Goal: Information Seeking & Learning: Understand process/instructions

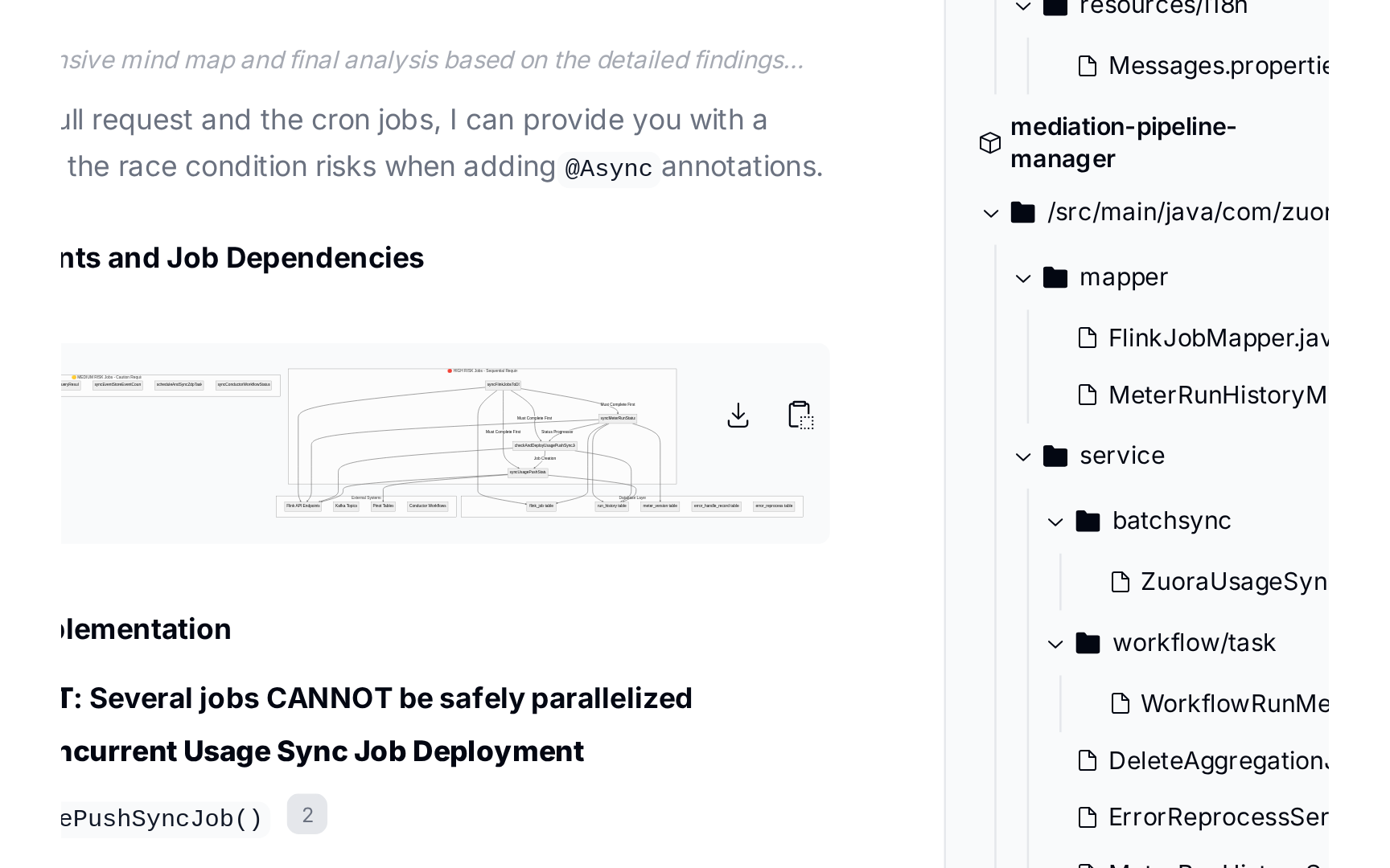
scroll to position [1533, 0]
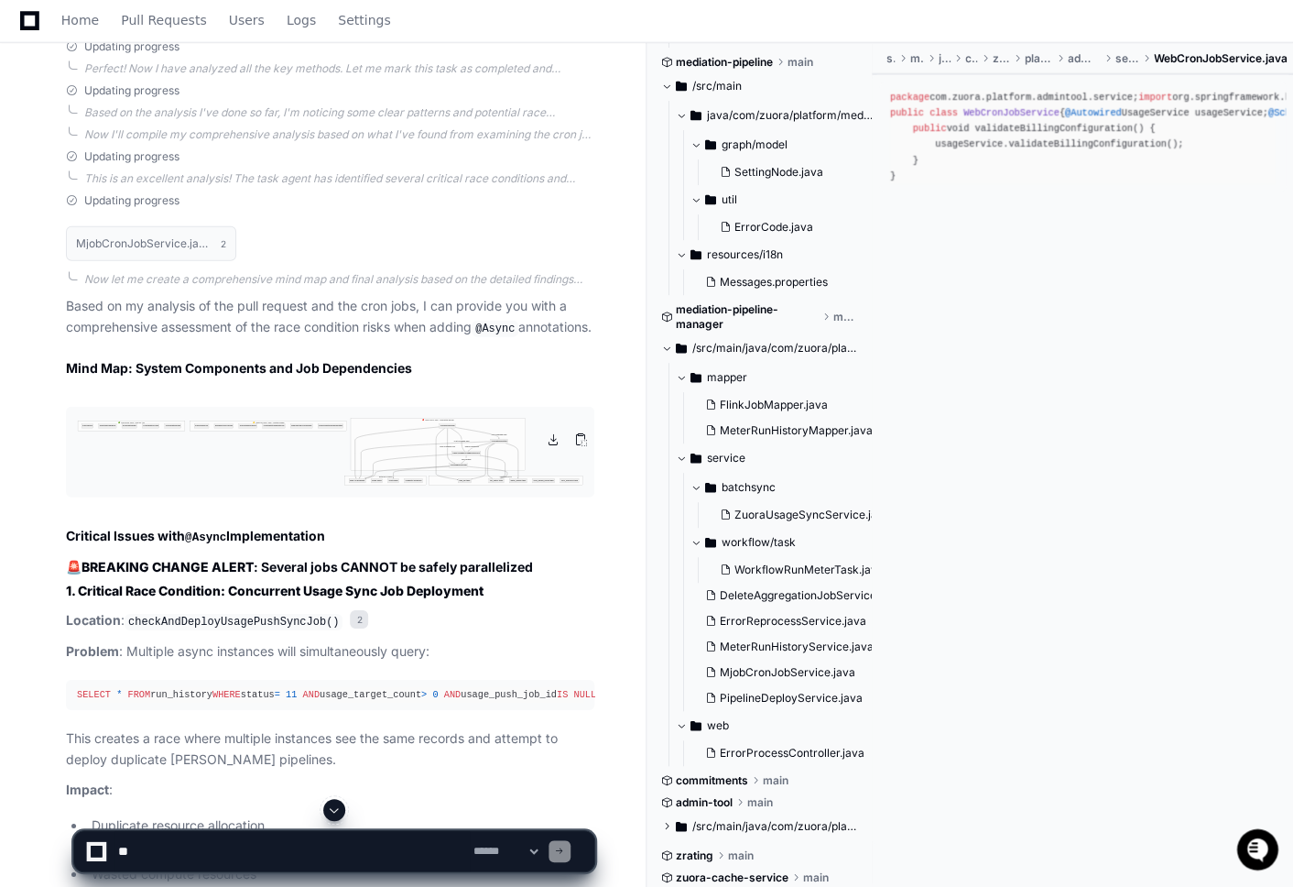
click at [322, 465] on img at bounding box center [330, 453] width 529 height 92
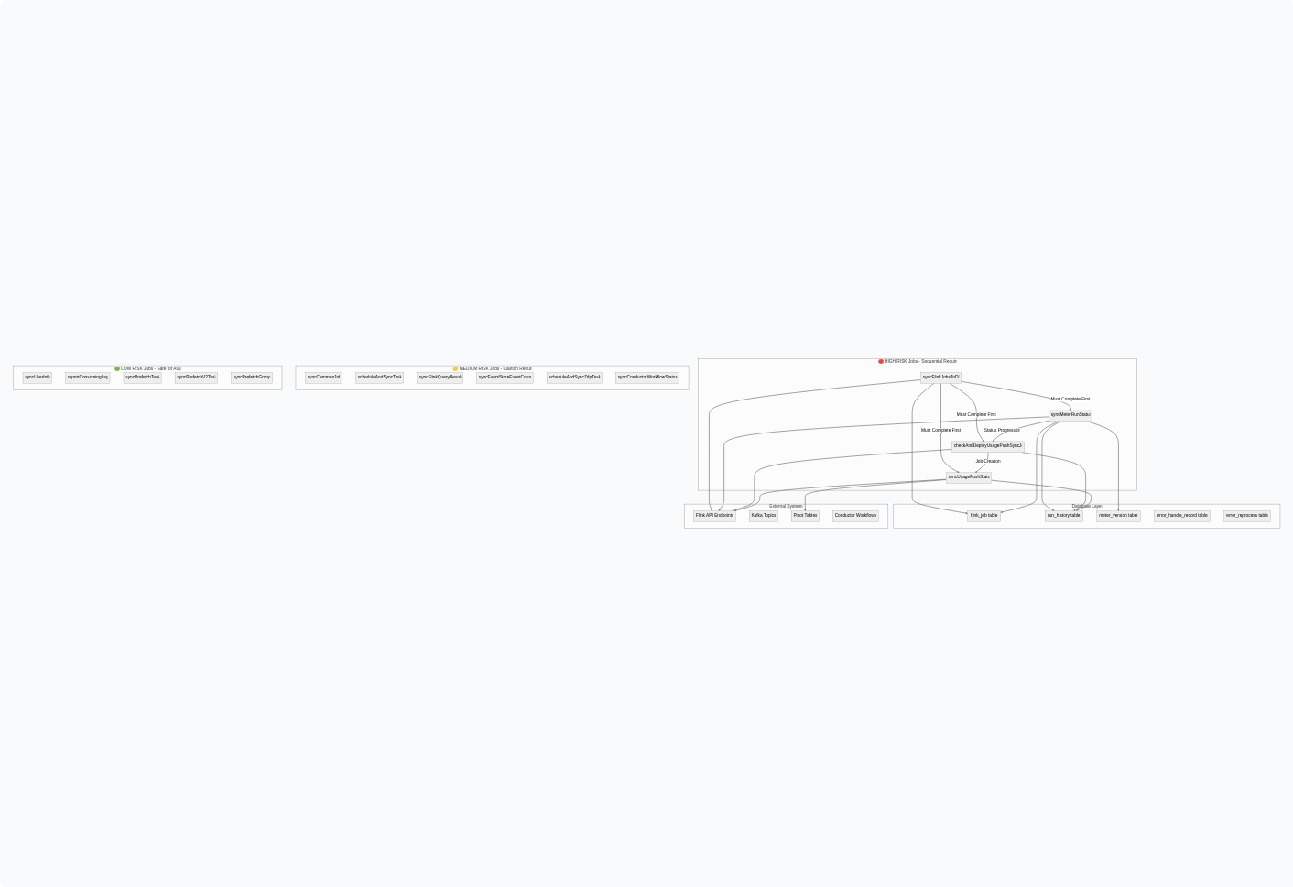
scroll to position [0, 0]
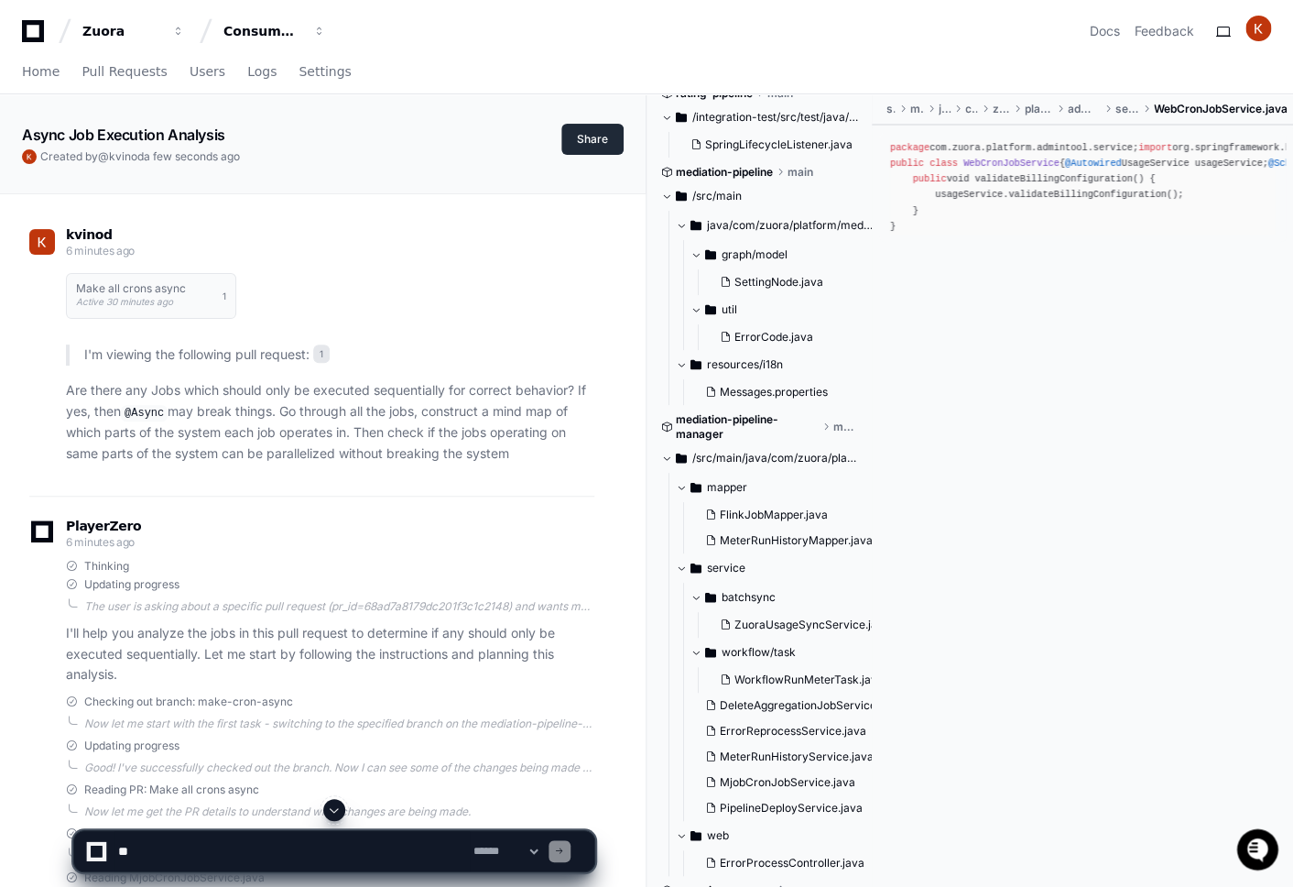
click at [588, 142] on button "Share" at bounding box center [593, 139] width 62 height 31
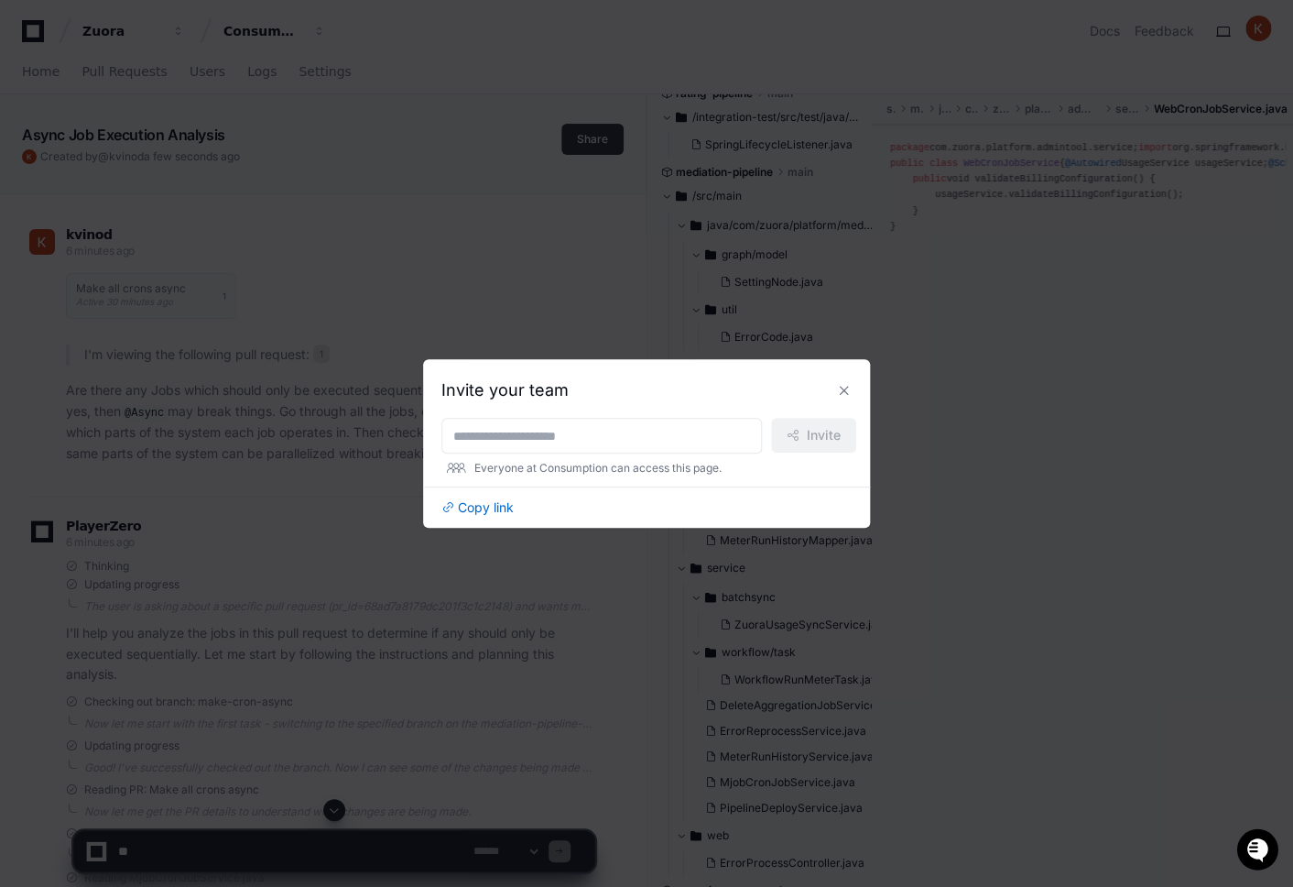
scroll to position [38, 0]
click at [502, 507] on span "Copy link" at bounding box center [486, 507] width 56 height 18
click at [845, 387] on button at bounding box center [844, 390] width 29 height 29
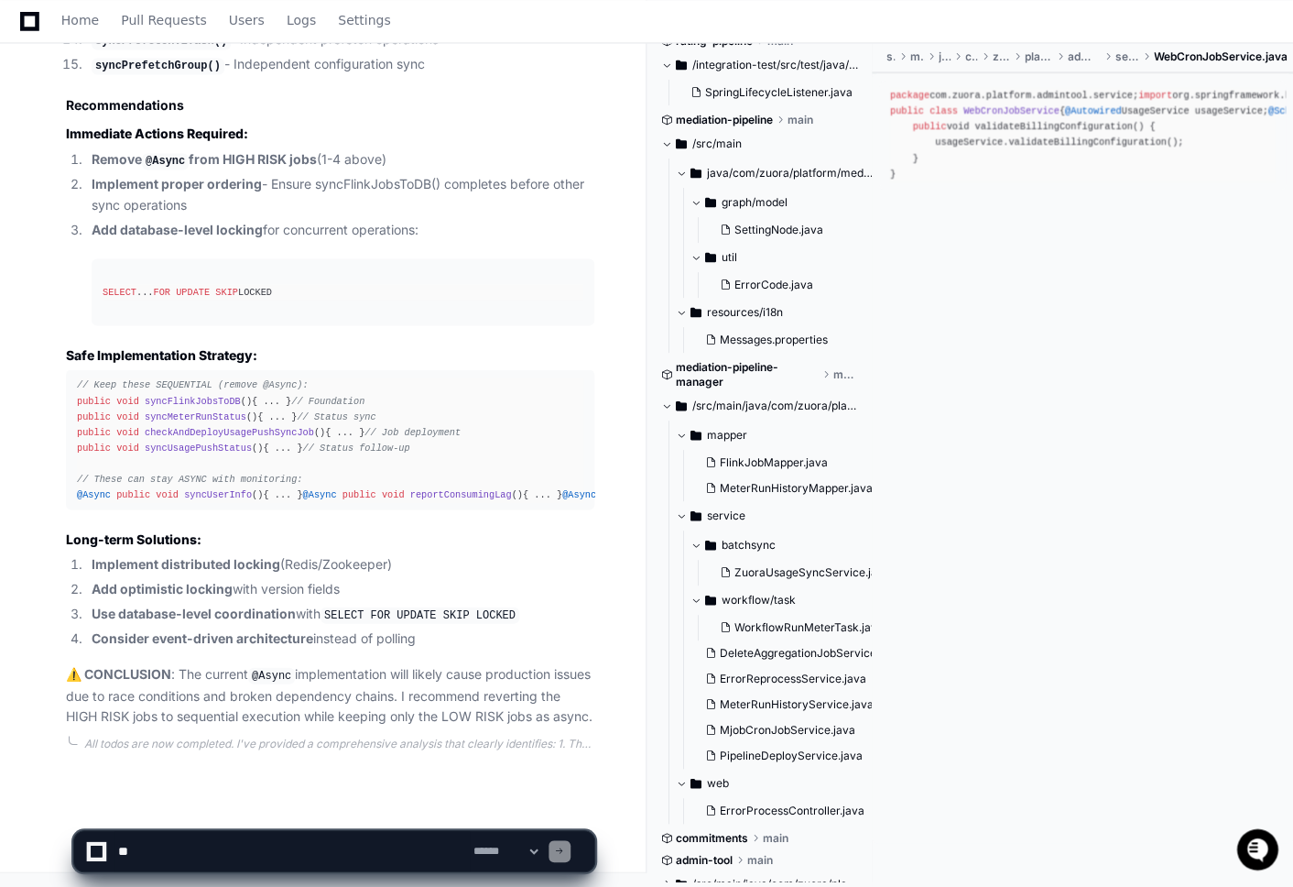
scroll to position [3720, 0]
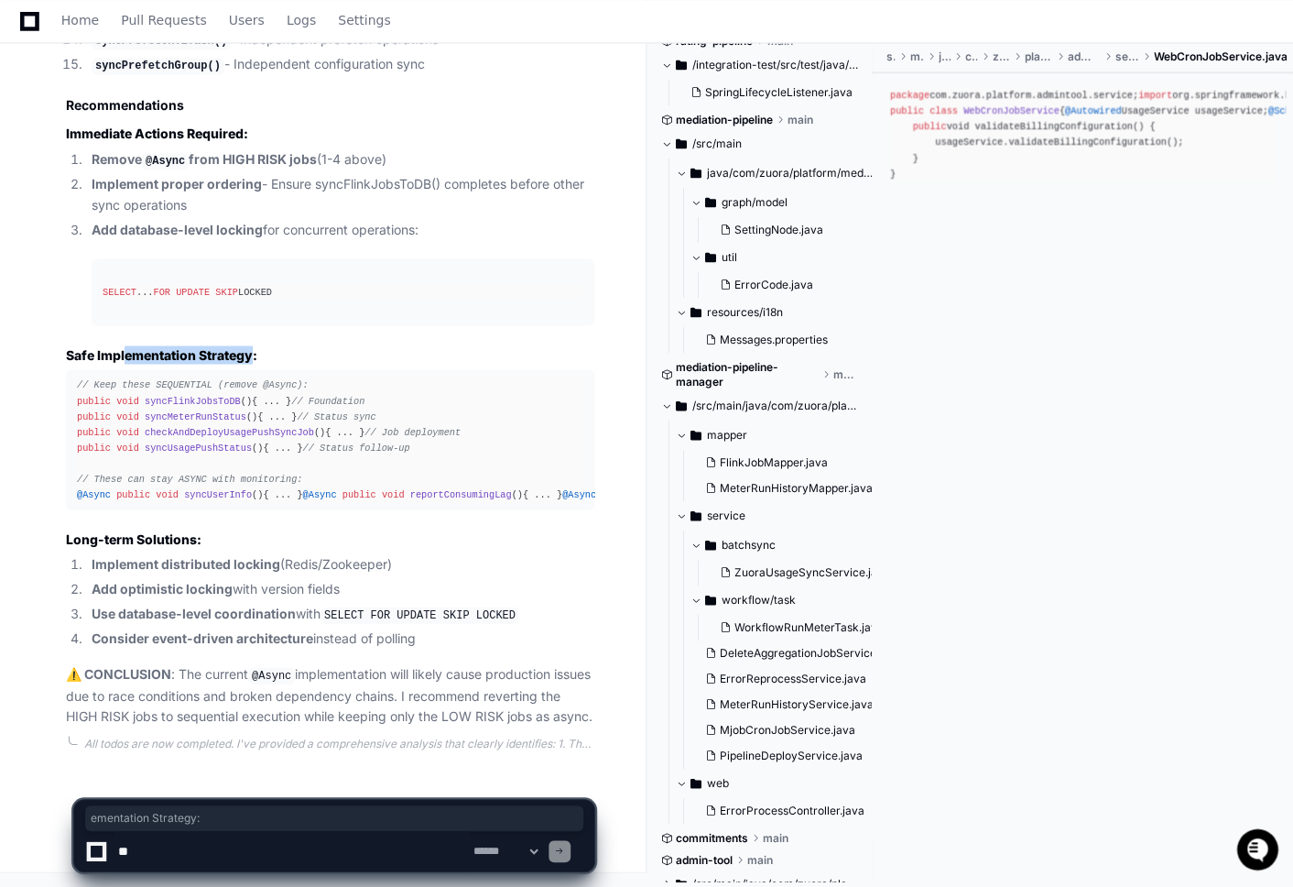
drag, startPoint x: 125, startPoint y: 275, endPoint x: 256, endPoint y: 280, distance: 131.1
click at [256, 345] on h3 "Safe Implementation Strategy:" at bounding box center [330, 354] width 529 height 18
click at [271, 345] on h3 "Safe Implementation Strategy:" at bounding box center [330, 354] width 529 height 18
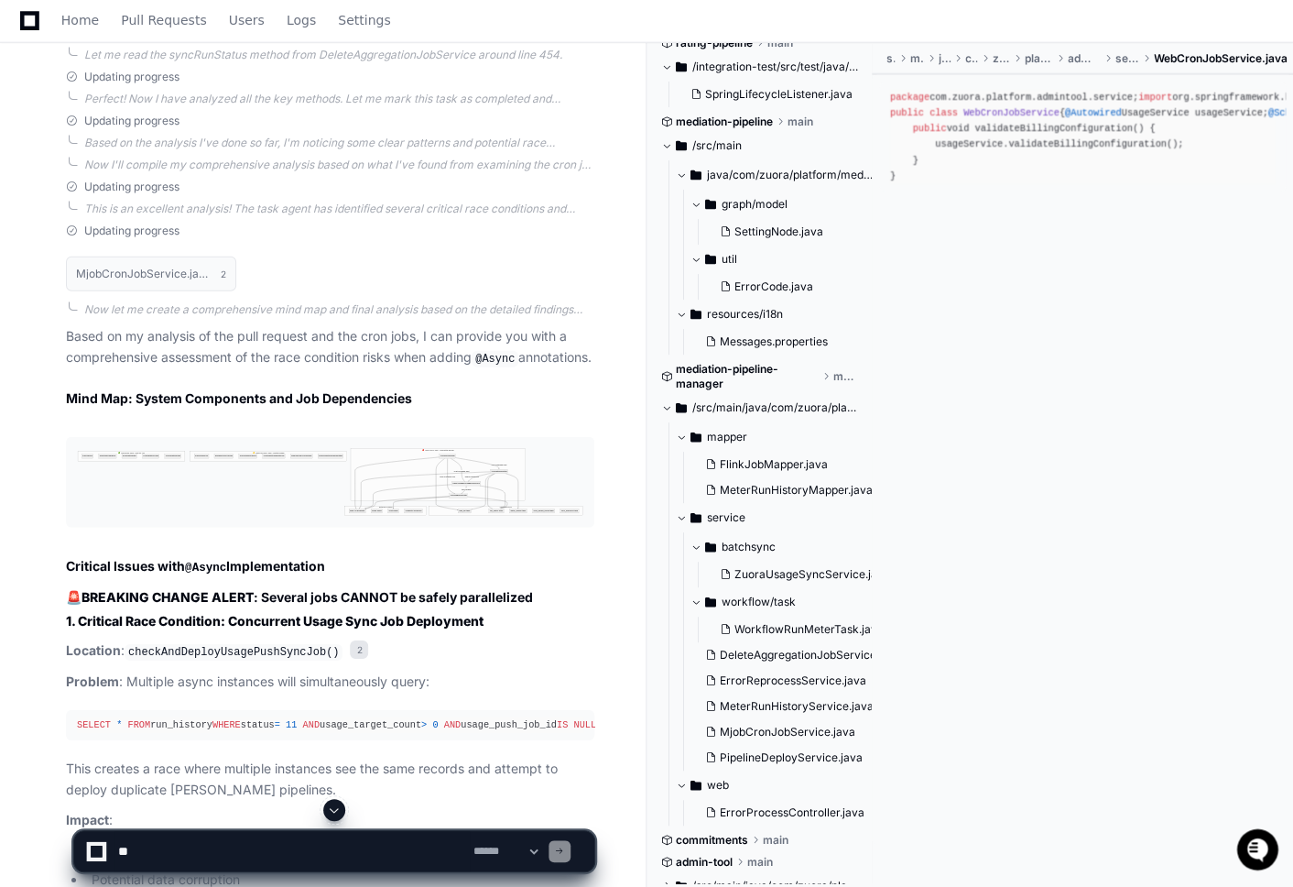
scroll to position [1719, 0]
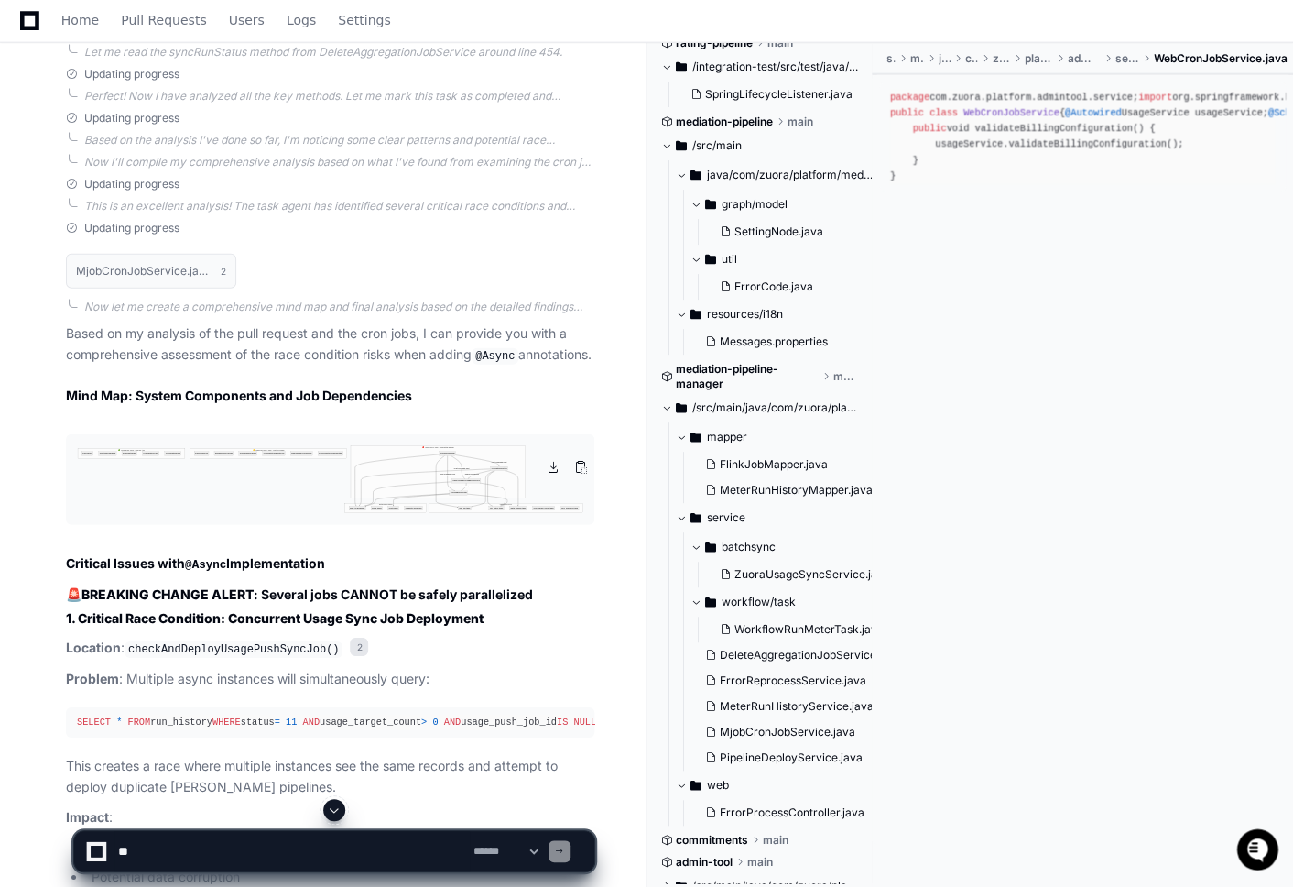
click at [451, 471] on img at bounding box center [330, 480] width 529 height 92
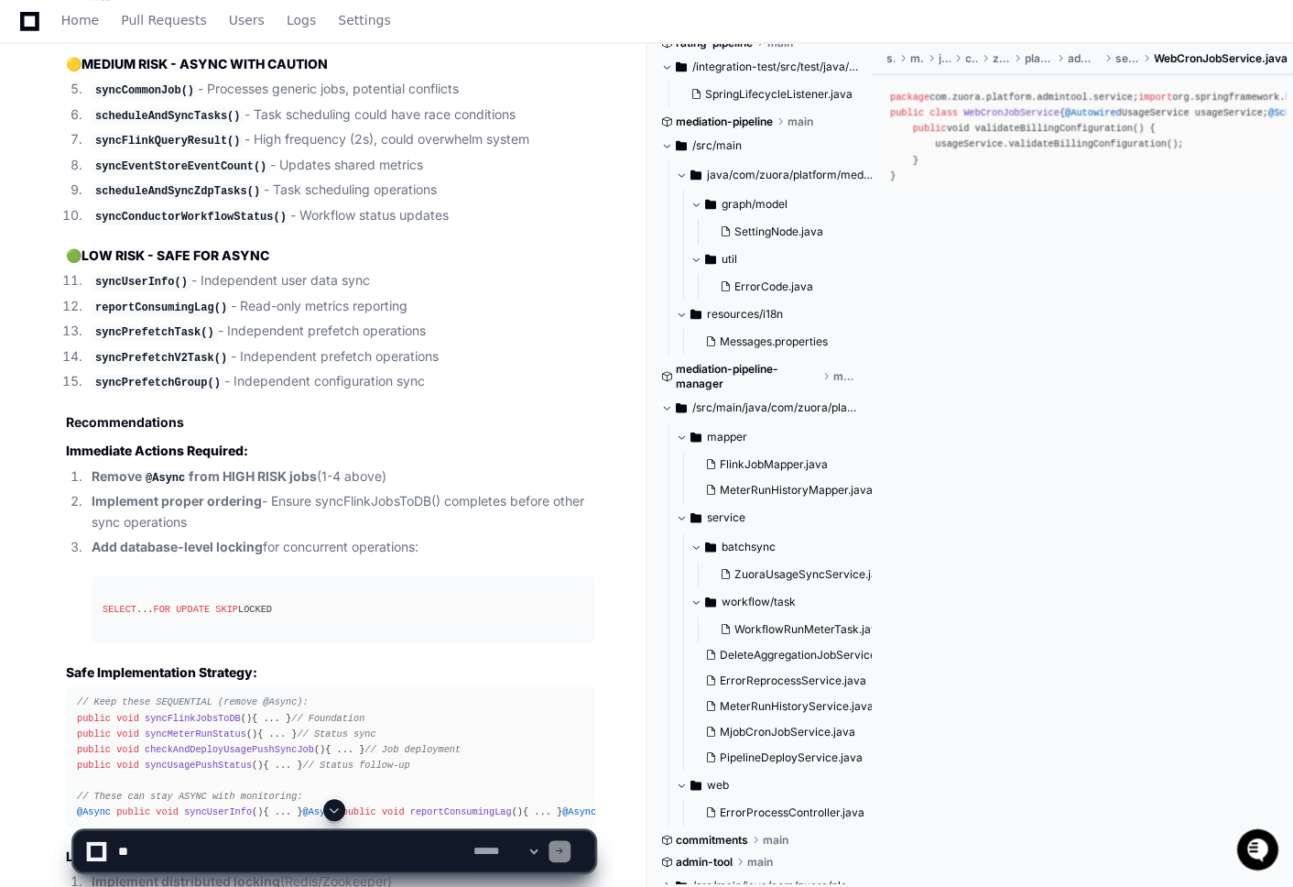
scroll to position [3720, 0]
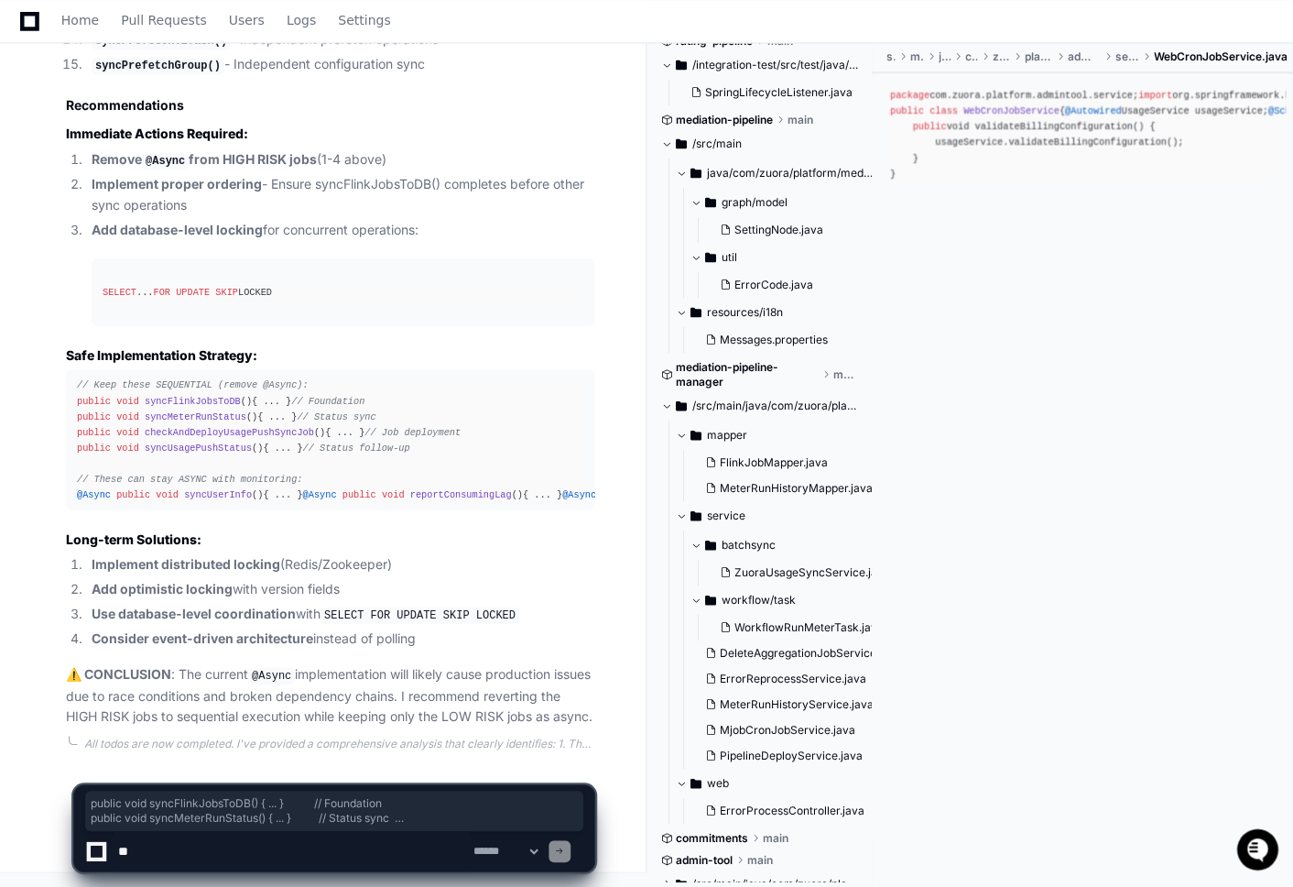
drag, startPoint x: 321, startPoint y: 368, endPoint x: 71, endPoint y: 320, distance: 254.7
click at [71, 369] on pre "// Keep these SEQUENTIAL (remove @Async): public void syncFlinkJobsToDB () { ..…" at bounding box center [330, 439] width 529 height 140
copy div "public void syncFlinkJobsToDB () { ... } // Foundation public void syncMeterRun…"
click at [164, 851] on textarea at bounding box center [292, 851] width 355 height 40
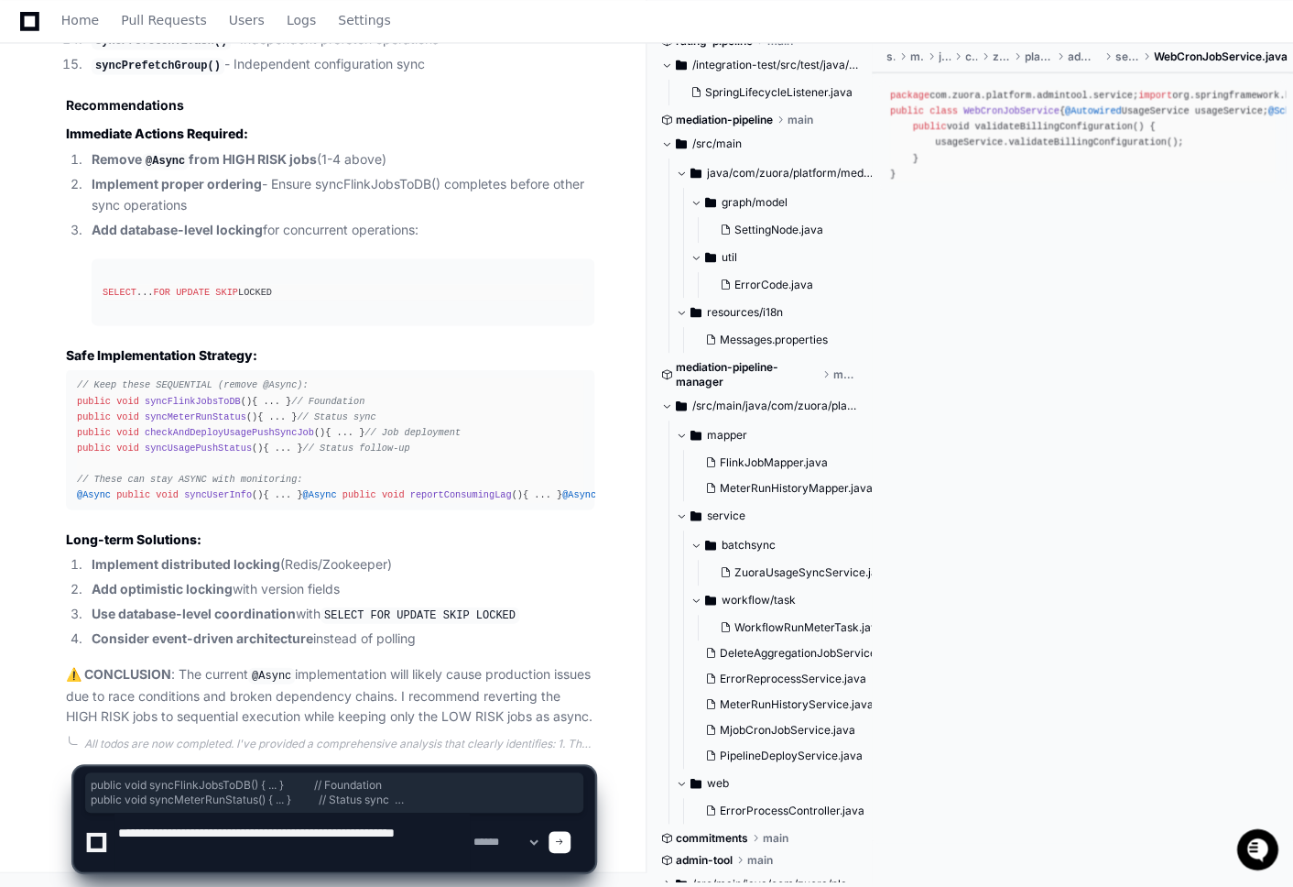
type textarea "**********"
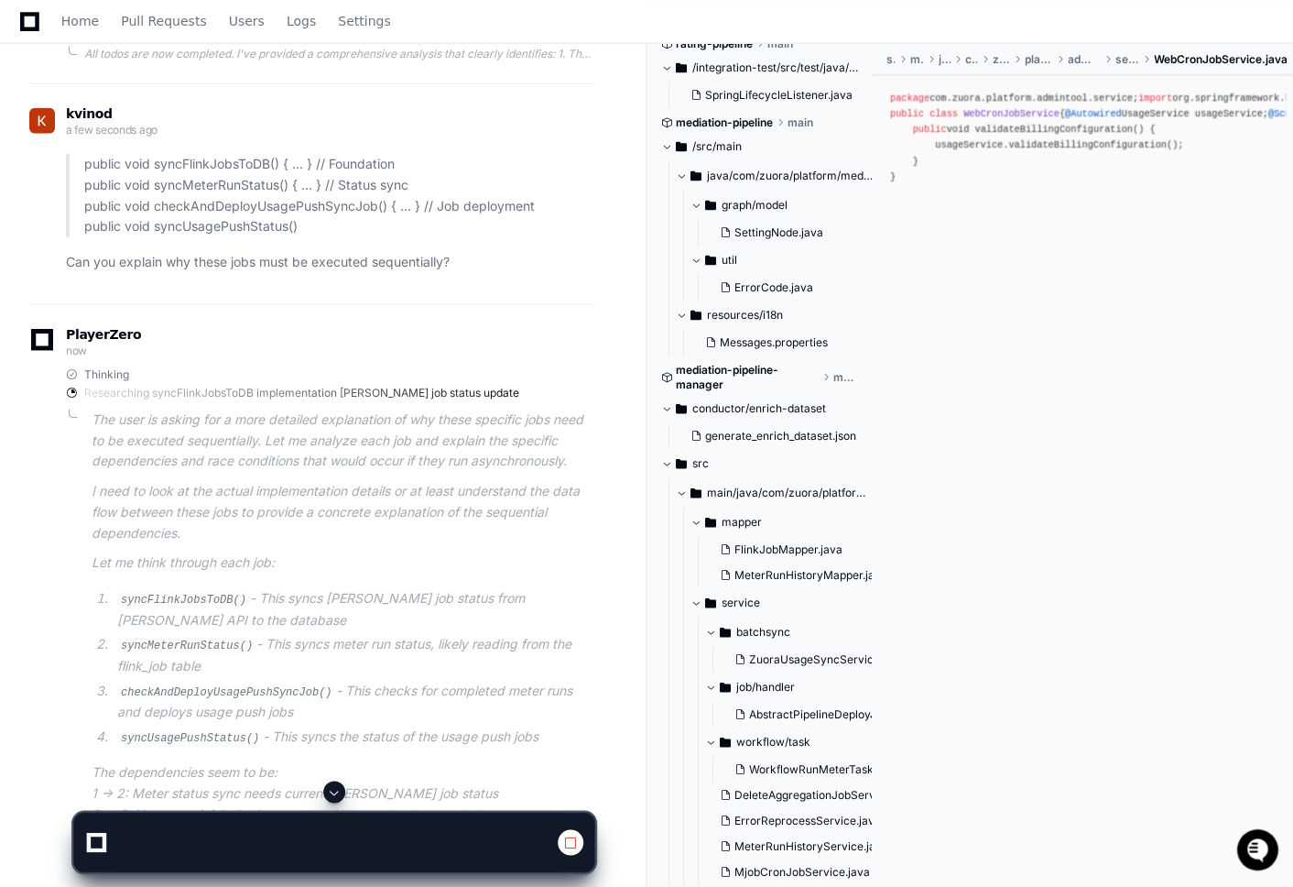
scroll to position [4307, 0]
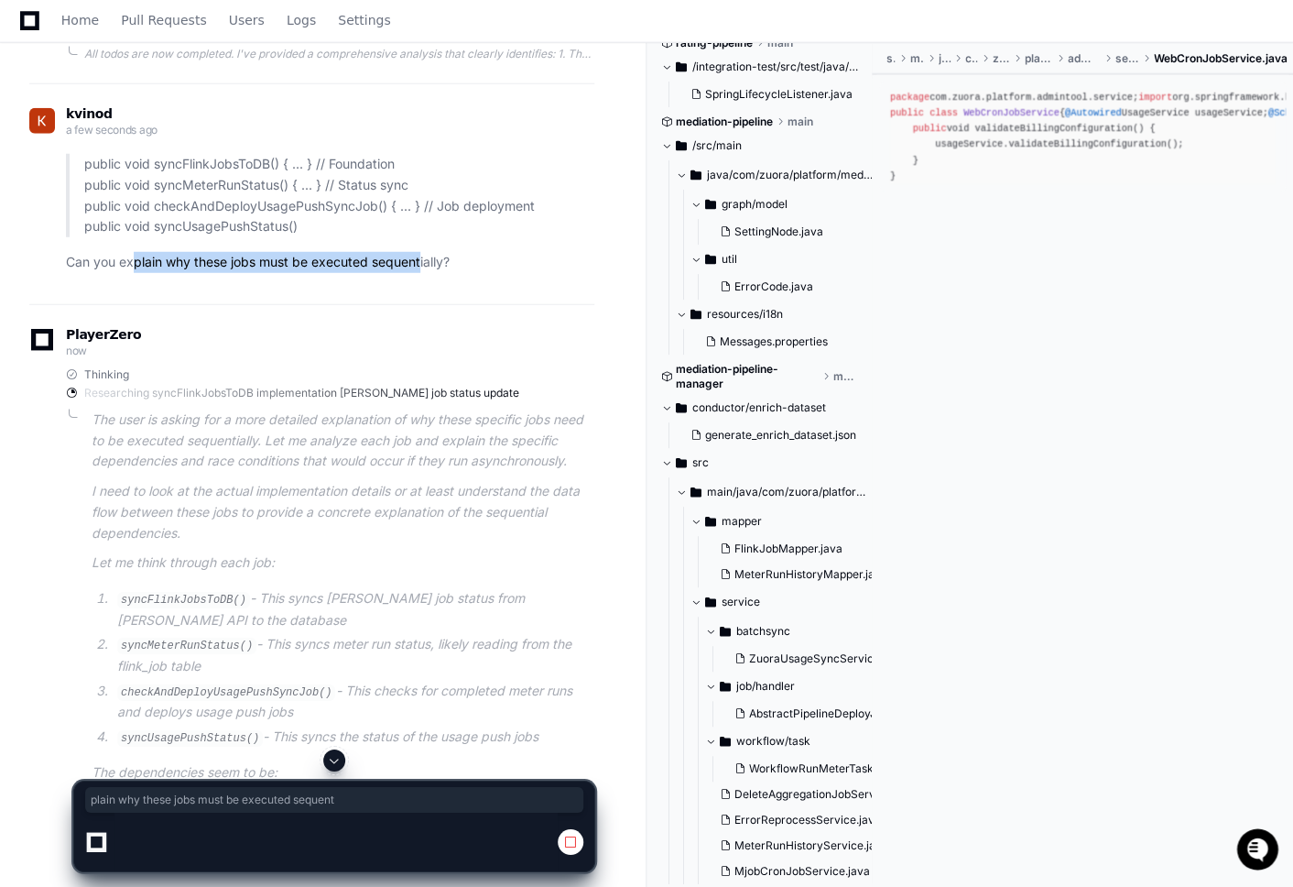
drag, startPoint x: 136, startPoint y: 364, endPoint x: 420, endPoint y: 361, distance: 284.9
click at [421, 273] on p "Can you explain why these jobs must be executed sequentially?" at bounding box center [330, 262] width 529 height 21
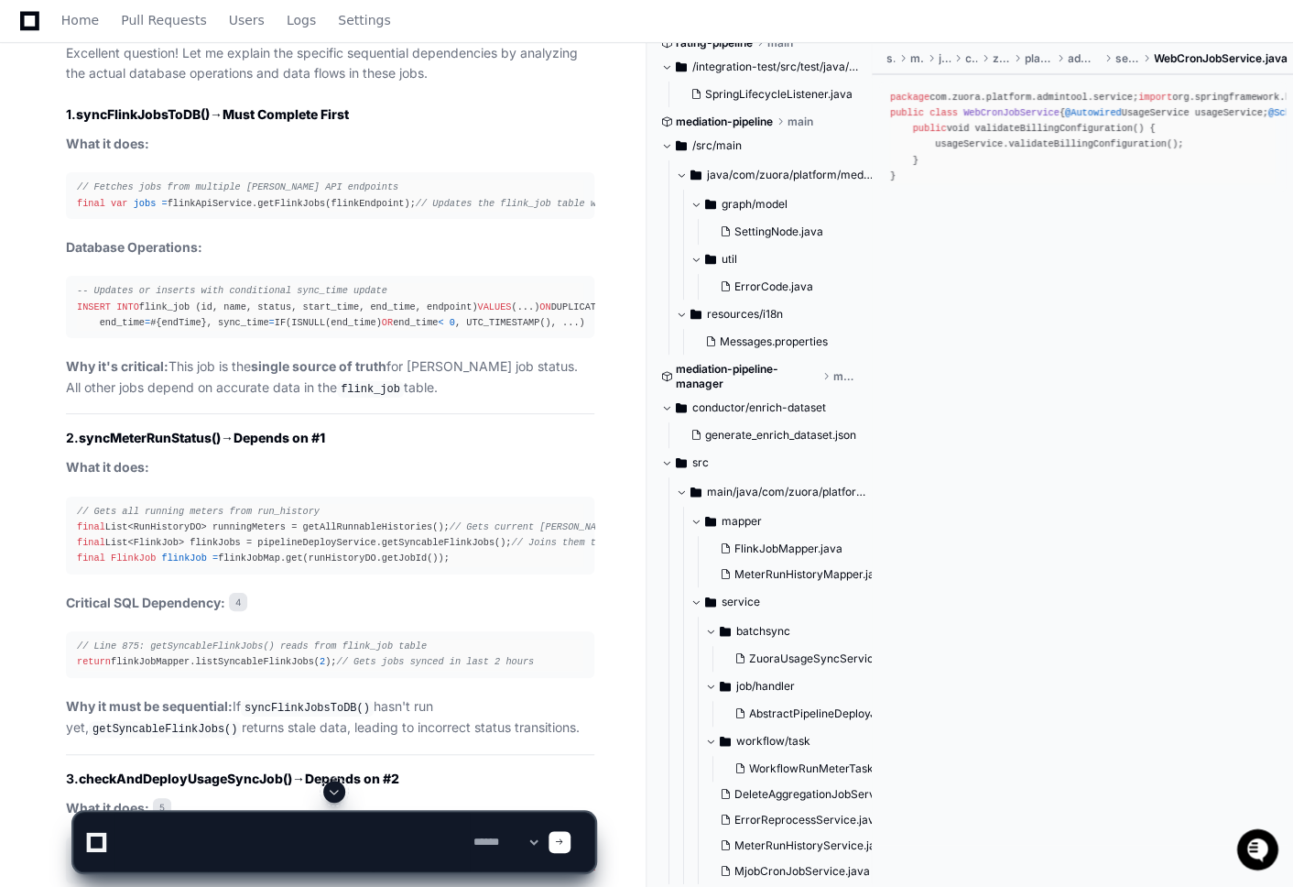
scroll to position [4848, 0]
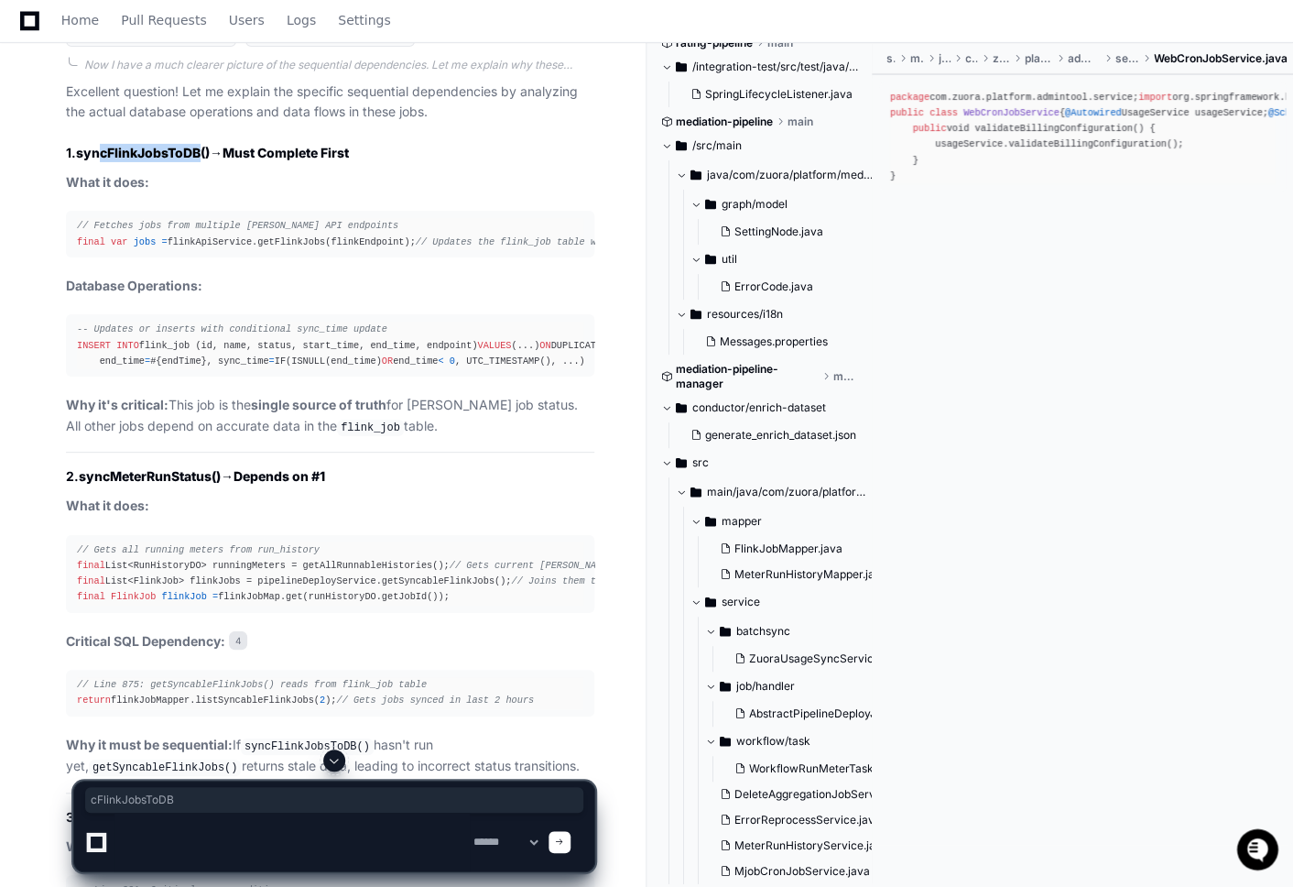
drag, startPoint x: 99, startPoint y: 254, endPoint x: 202, endPoint y: 254, distance: 103.5
click at [202, 160] on strong "syncFlinkJobsToDB()" at bounding box center [143, 153] width 134 height 16
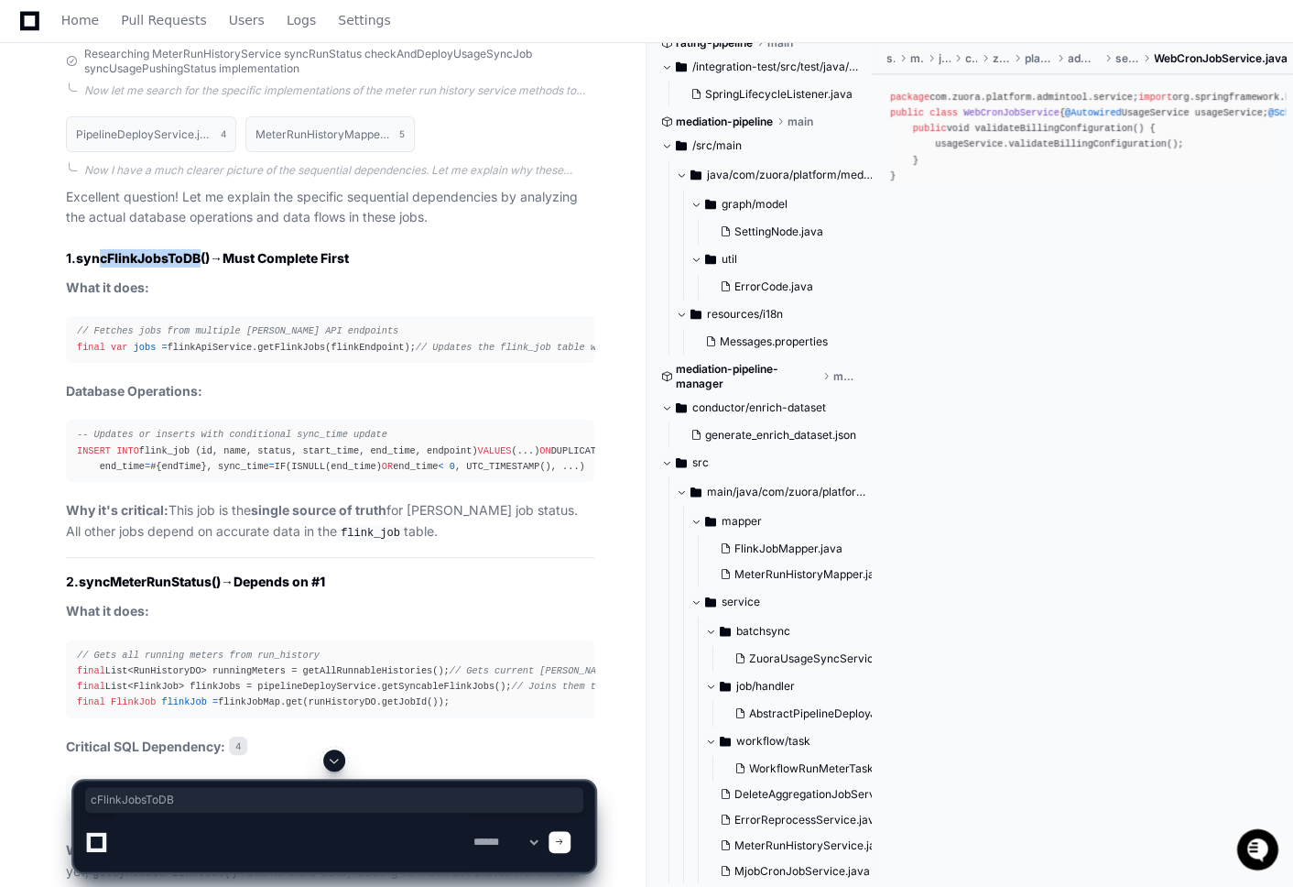
scroll to position [4738, 0]
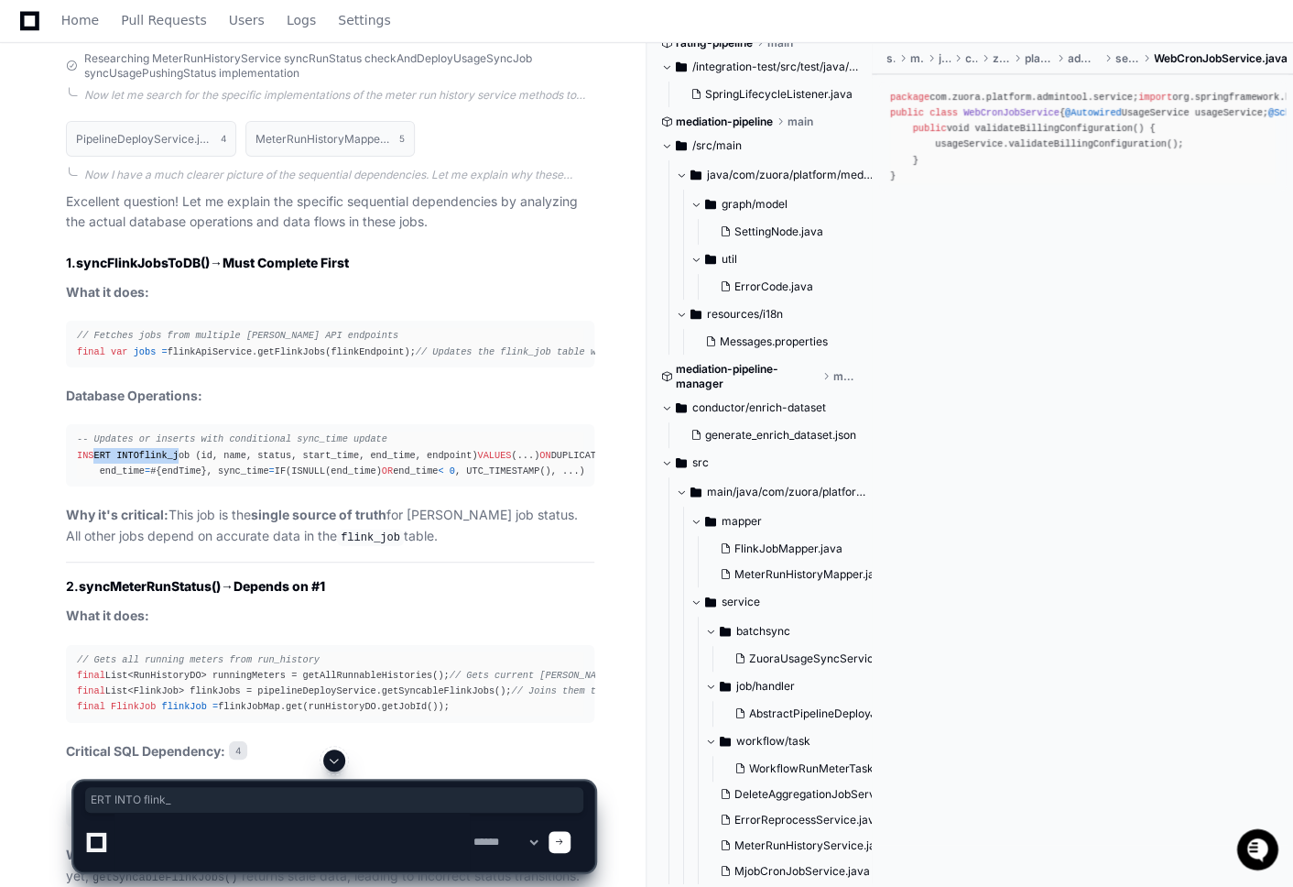
drag, startPoint x: 92, startPoint y: 587, endPoint x: 181, endPoint y: 584, distance: 89.8
click at [181, 478] on div "-- Updates or inserts with conditional sync_time update INSERT INTO flink_job (…" at bounding box center [330, 454] width 507 height 47
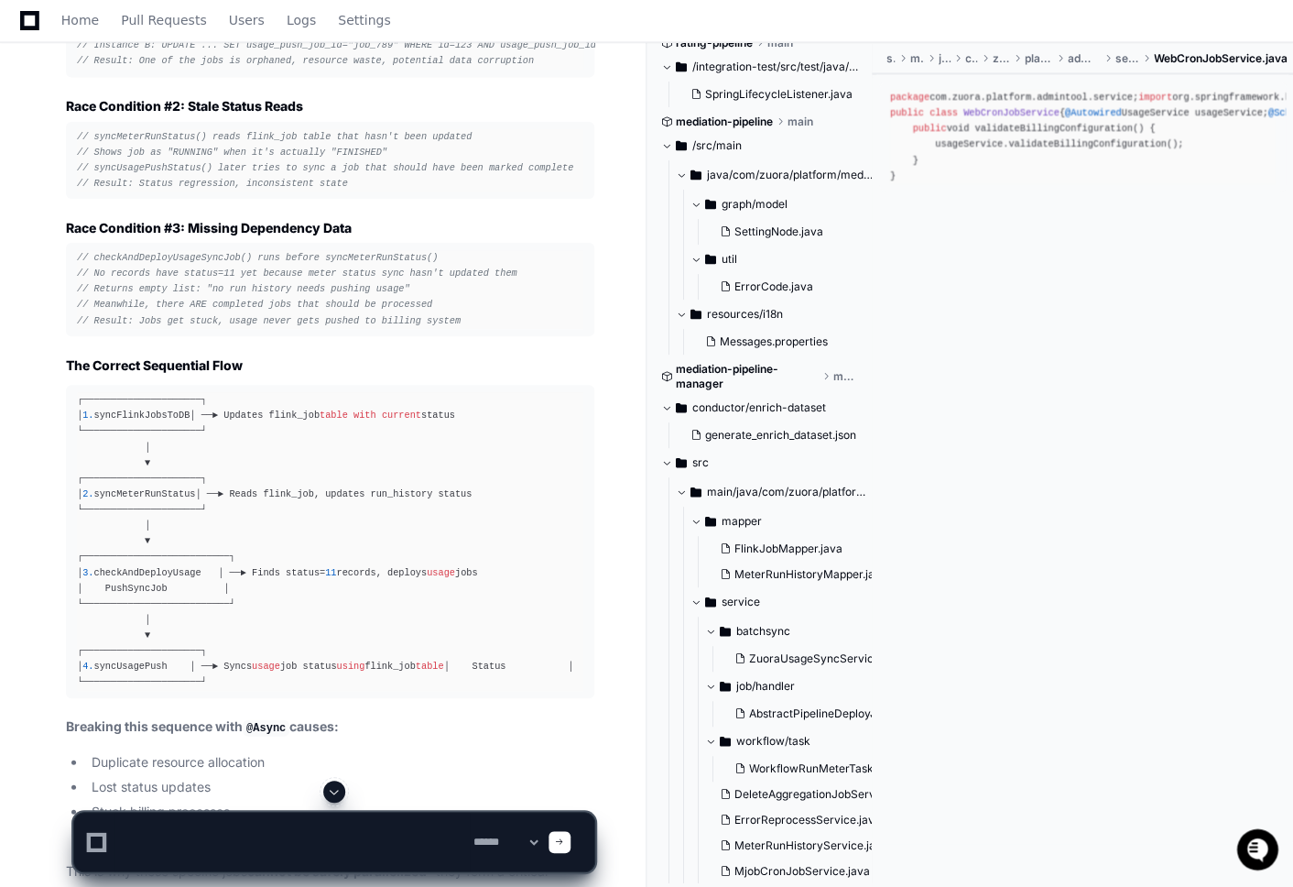
scroll to position [6462, 0]
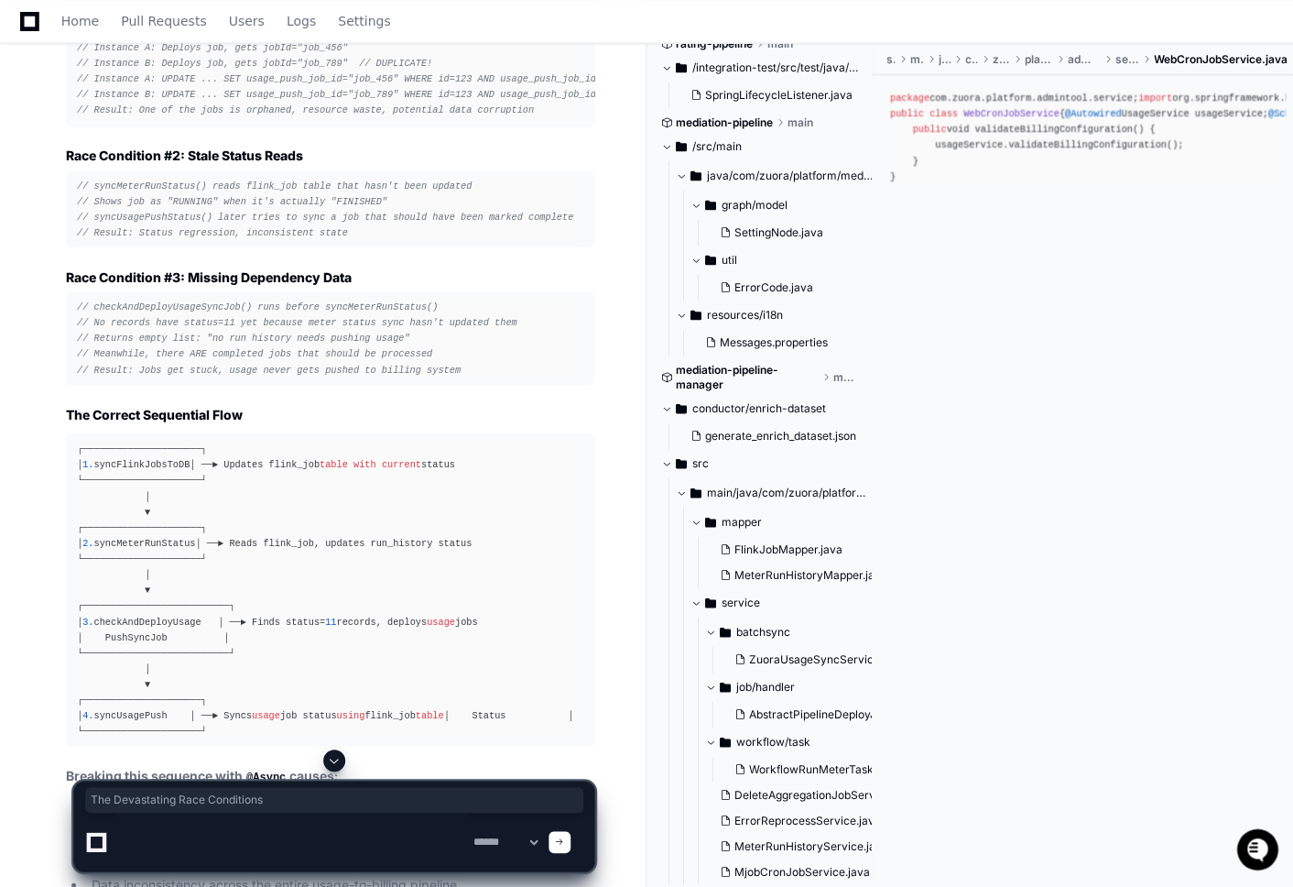
drag, startPoint x: 66, startPoint y: 182, endPoint x: 263, endPoint y: 191, distance: 197.2
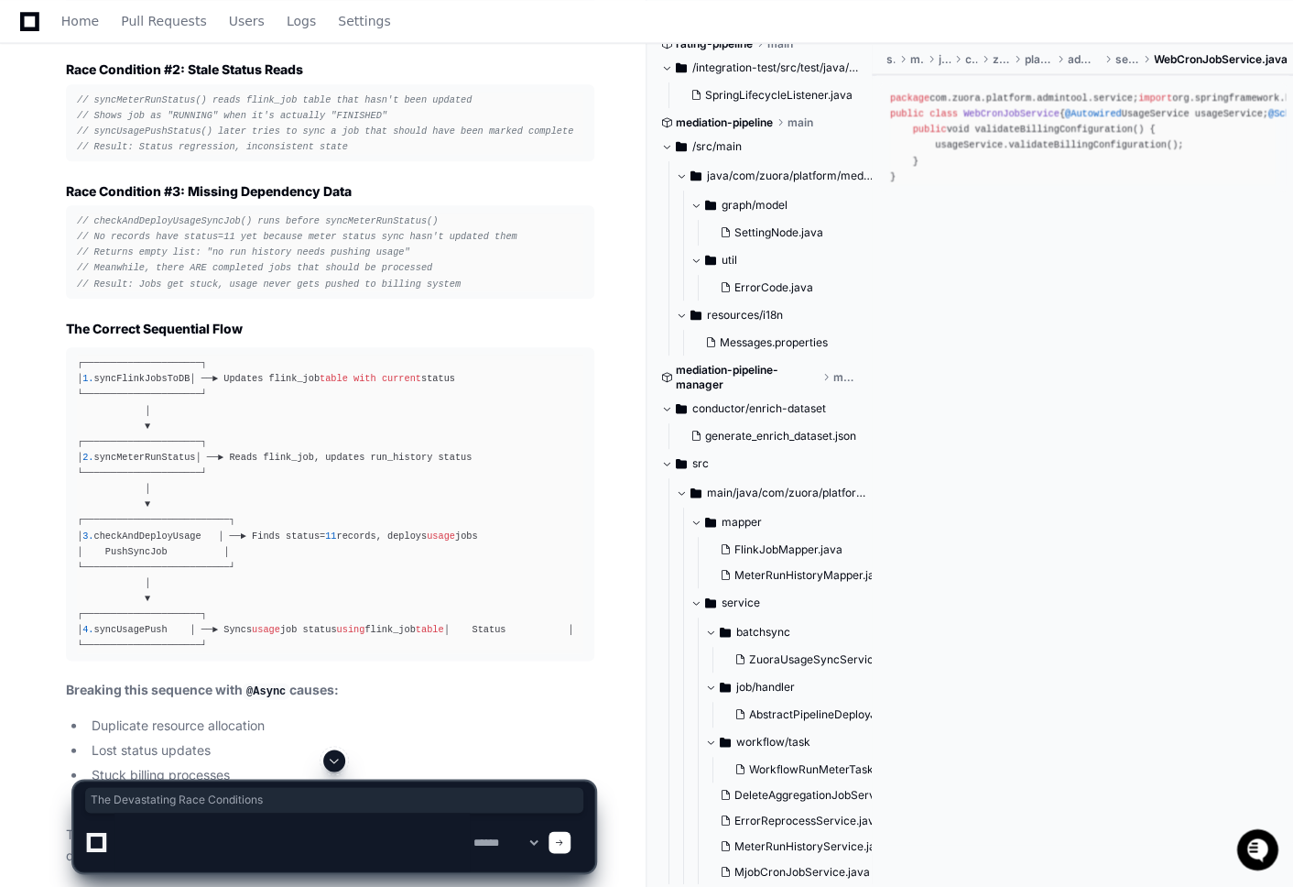
scroll to position [6527, 0]
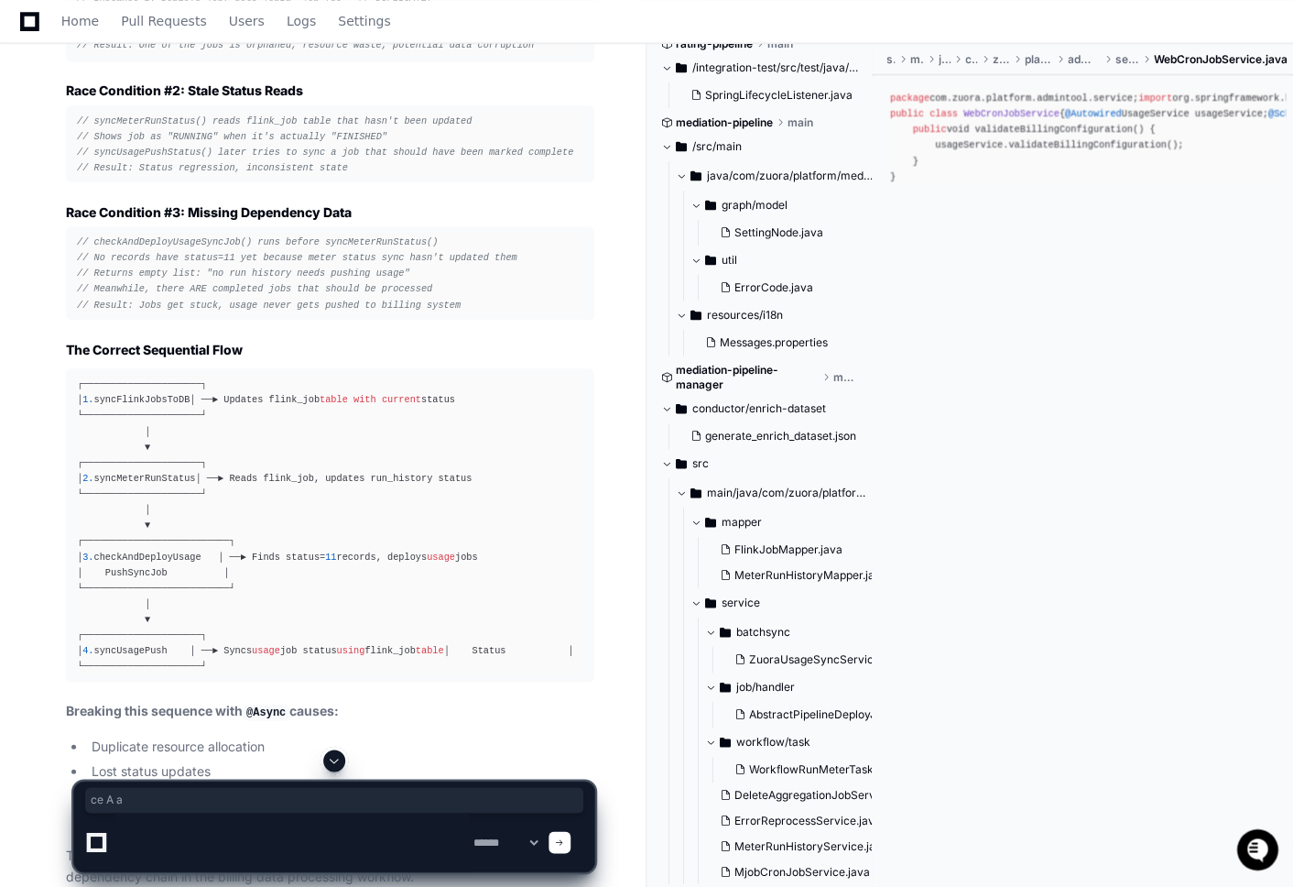
drag, startPoint x: 129, startPoint y: 176, endPoint x: 162, endPoint y: 174, distance: 33.0
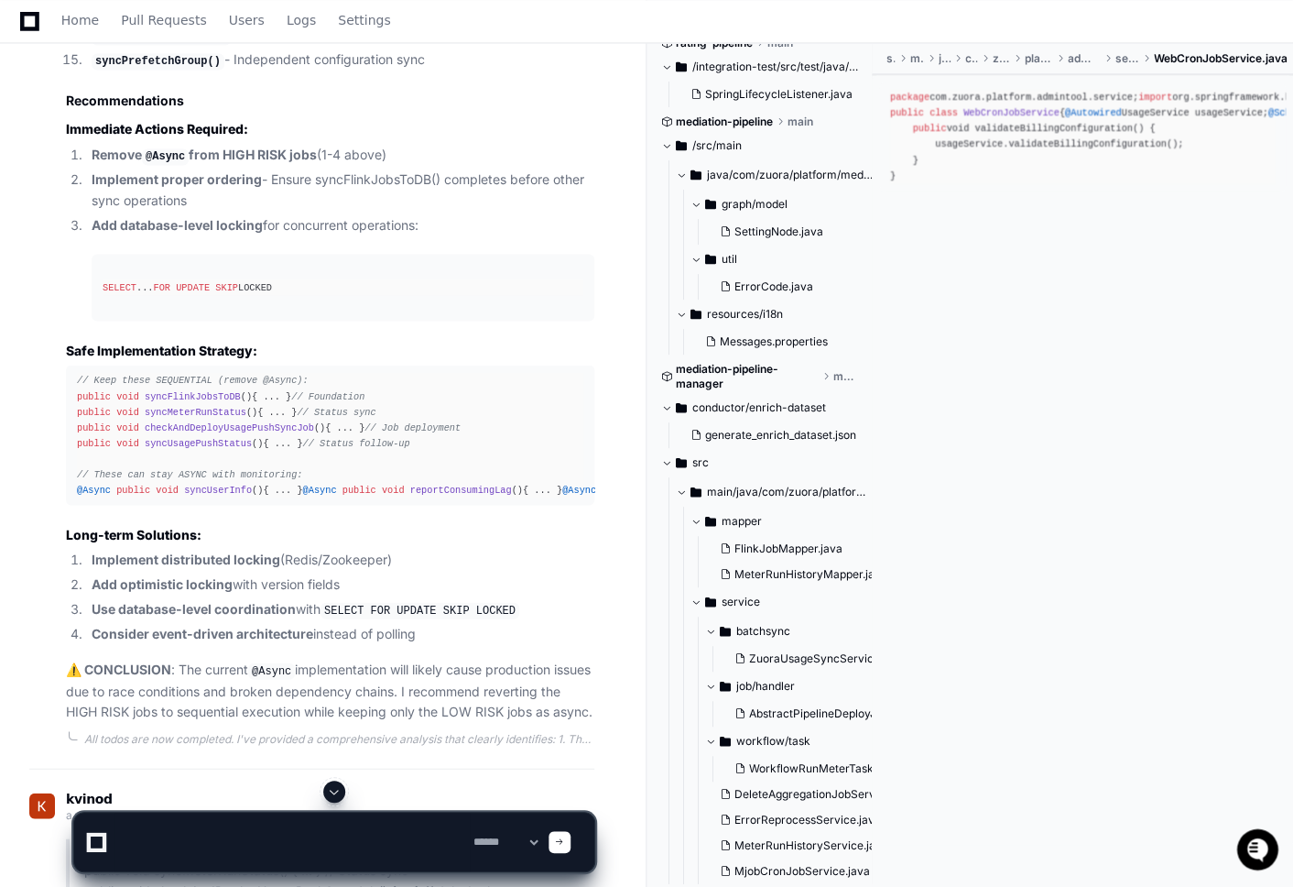
scroll to position [3610, 0]
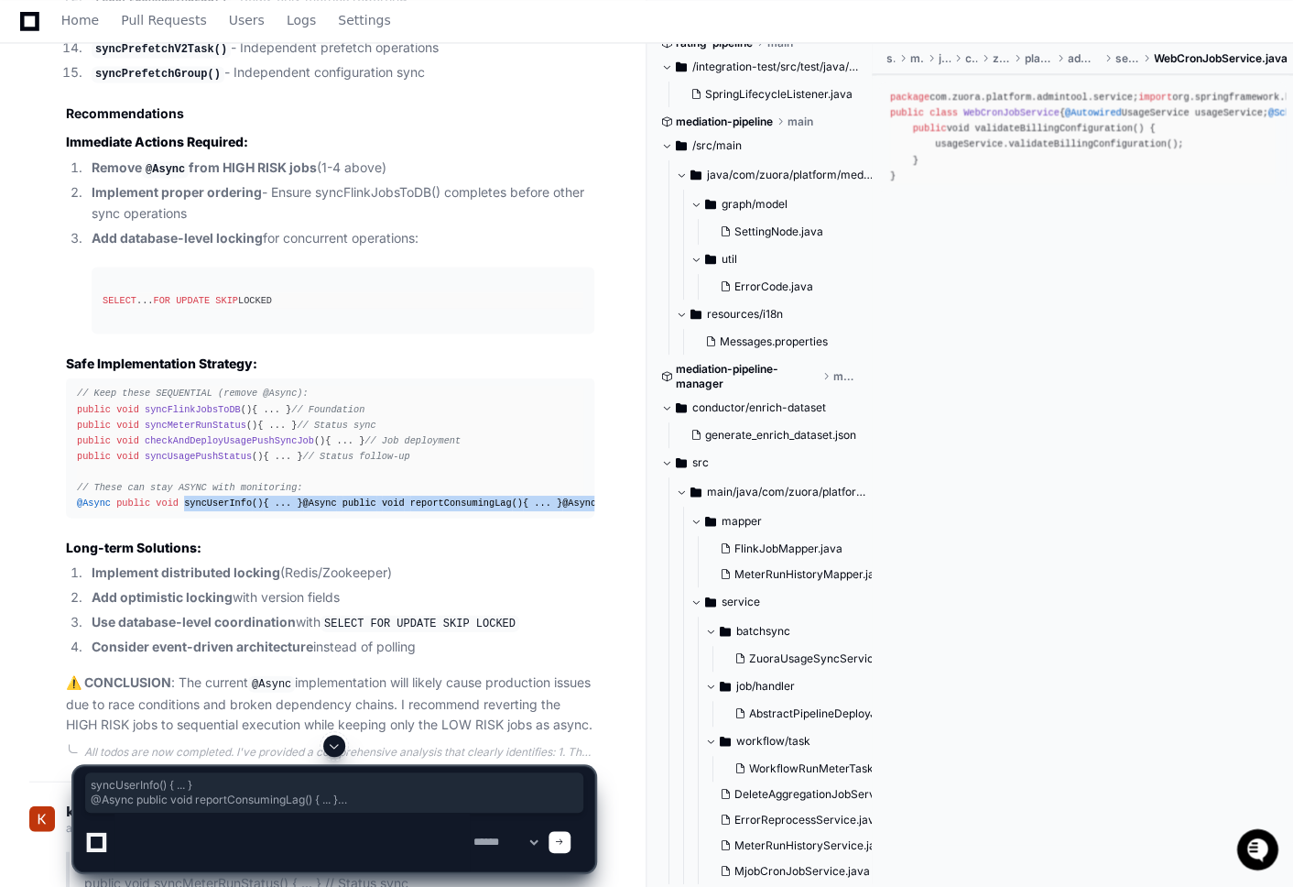
drag, startPoint x: 257, startPoint y: 587, endPoint x: 184, endPoint y: 523, distance: 97.4
click at [184, 510] on div "// Keep these SEQUENTIAL (remove @Async): public void syncFlinkJobsToDB () { ..…" at bounding box center [330, 447] width 507 height 125
drag, startPoint x: 77, startPoint y: 519, endPoint x: 164, endPoint y: 582, distance: 107.0
click at [164, 510] on div "// Keep these SEQUENTIAL (remove @Async): public void syncFlinkJobsToDB () { ..…" at bounding box center [330, 447] width 507 height 125
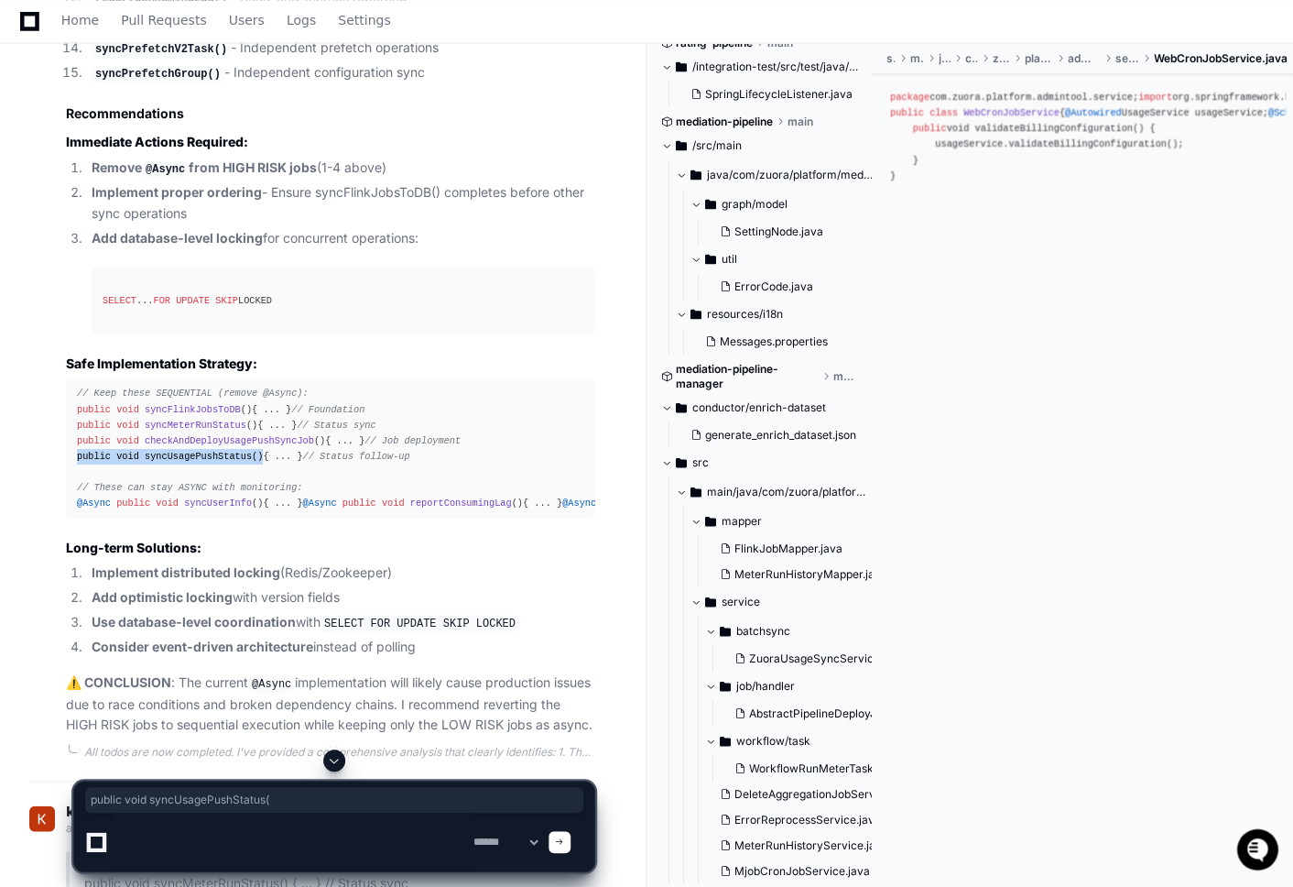
drag, startPoint x: 78, startPoint y: 475, endPoint x: 260, endPoint y: 475, distance: 182.3
click at [260, 476] on div "// Keep these SEQUENTIAL (remove @Async): public void syncFlinkJobsToDB () { ..…" at bounding box center [330, 447] width 507 height 125
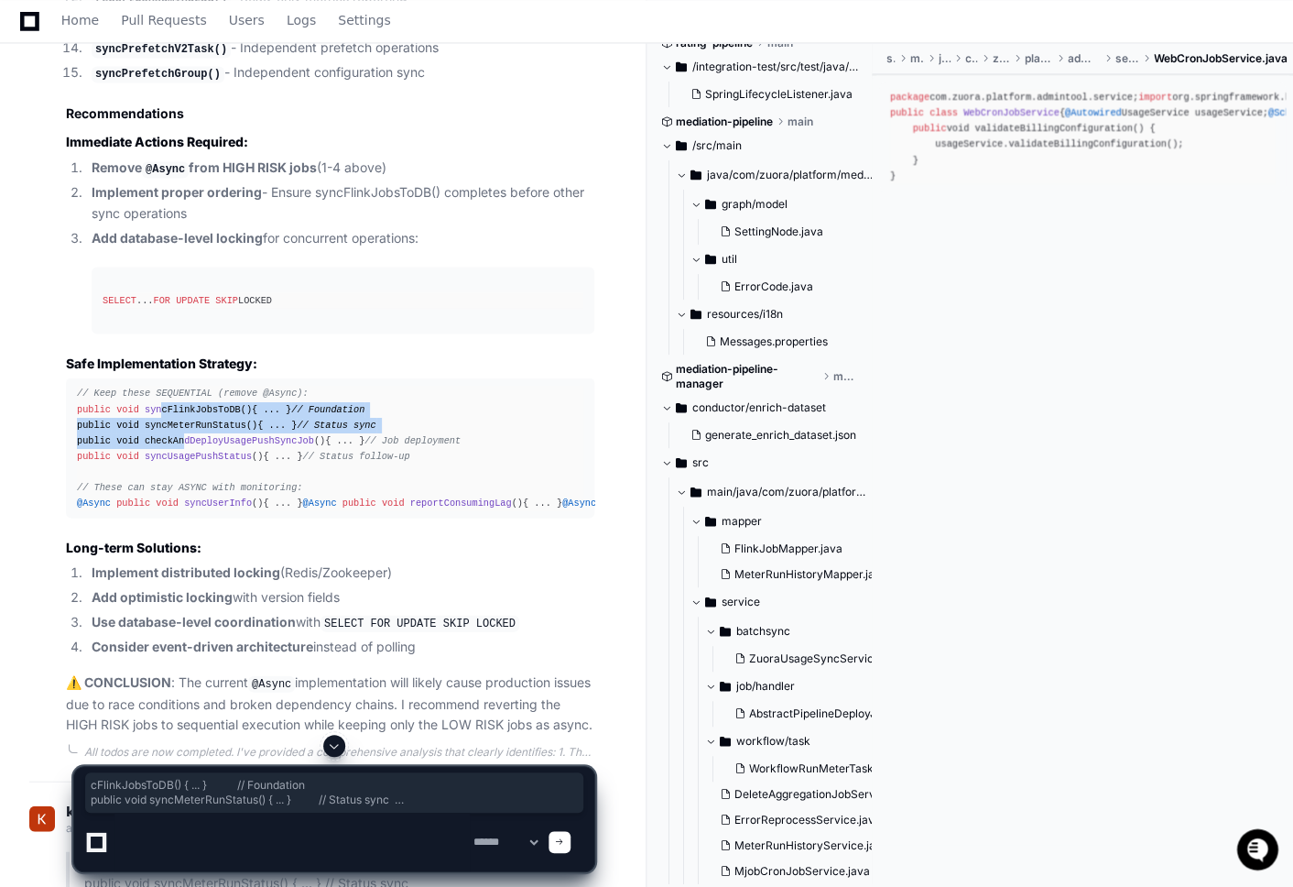
drag, startPoint x: 161, startPoint y: 427, endPoint x: 182, endPoint y: 459, distance: 38.4
click at [182, 459] on div "// Keep these SEQUENTIAL (remove @Async): public void syncFlinkJobsToDB () { ..…" at bounding box center [330, 447] width 507 height 125
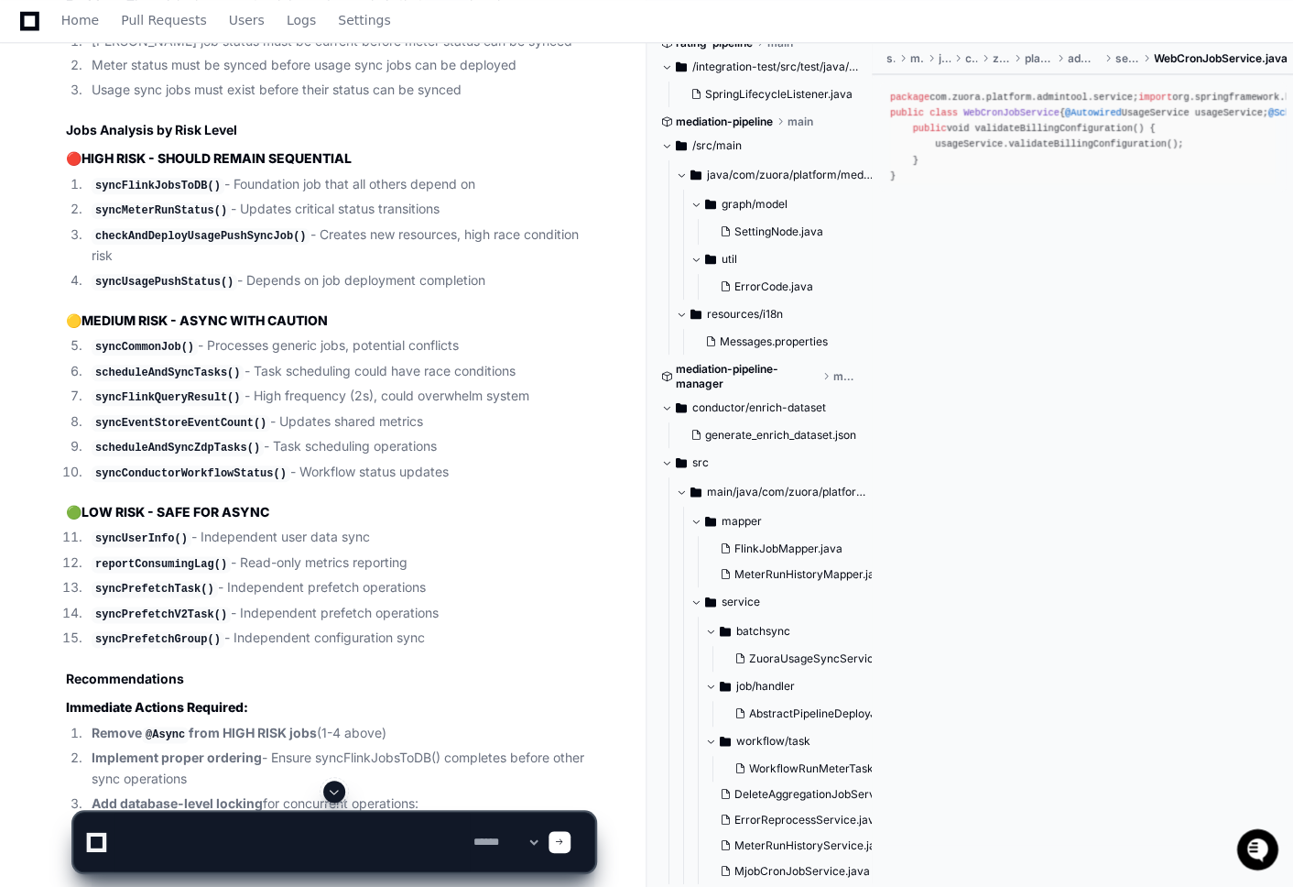
scroll to position [3057, 0]
